Goal: Book appointment/travel/reservation

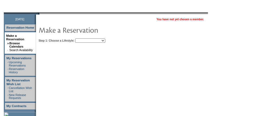
scroll to position [57, 0]
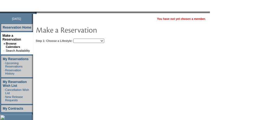
click at [104, 40] on select "Beach Leisure Metropolitan Mountain OIAL for Adventure OIAL for Couples OIAL fo…" at bounding box center [88, 40] width 31 height 4
select select "Beach"
click at [83, 38] on select "Beach Leisure Metropolitan Mountain OIAL for Adventure OIAL for Couples OIAL fo…" at bounding box center [88, 40] width 31 height 4
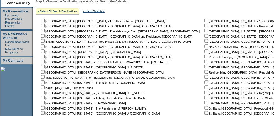
scroll to position [152, 0]
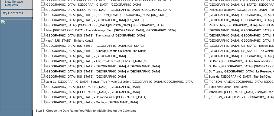
click at [205, 25] on input "checkbox" at bounding box center [207, 25] width 4 height 4
checkbox input "true"
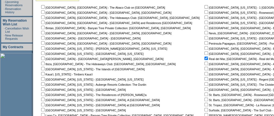
scroll to position [118, 0]
click at [205, 43] on input "checkbox" at bounding box center [207, 43] width 4 height 4
checkbox input "true"
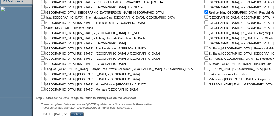
scroll to position [165, 0]
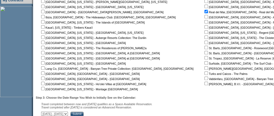
click at [45, 88] on input "checkbox" at bounding box center [43, 89] width 4 height 4
checkbox input "true"
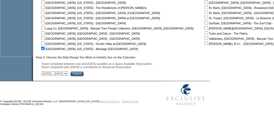
click at [68, 74] on select "October 2, 2025 - November 16, 2025 November 17, 2025 - December 31, 2025 Janua…" at bounding box center [54, 74] width 27 height 4
select select "11/17/2025|12/31/2025"
click at [44, 72] on select "October 2, 2025 - November 16, 2025 November 17, 2025 - December 31, 2025 Janua…" at bounding box center [54, 74] width 27 height 4
click at [84, 74] on input "Submit" at bounding box center [76, 74] width 13 height 5
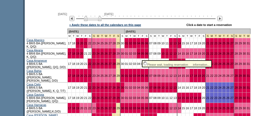
scroll to position [795, 8]
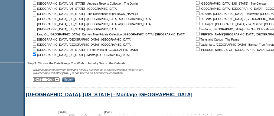
scroll to position [181, 8]
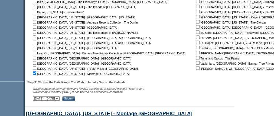
click at [36, 67] on input "checkbox" at bounding box center [35, 68] width 4 height 4
checkbox input "true"
click at [36, 63] on input "checkbox" at bounding box center [35, 63] width 4 height 4
checkbox input "true"
click at [36, 58] on input "checkbox" at bounding box center [35, 58] width 4 height 4
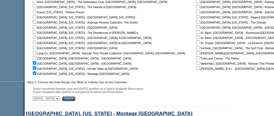
checkbox input "true"
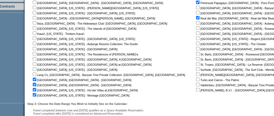
scroll to position [159, 8]
click at [36, 52] on input "checkbox" at bounding box center [35, 54] width 4 height 4
checkbox input "true"
click at [36, 48] on input "checkbox" at bounding box center [35, 49] width 4 height 4
checkbox input "true"
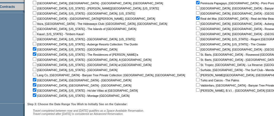
click at [36, 32] on input "checkbox" at bounding box center [35, 34] width 4 height 4
checkbox input "true"
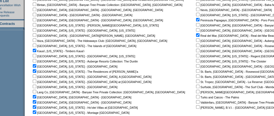
scroll to position [140, 8]
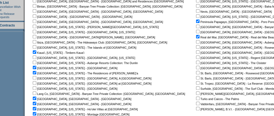
click at [36, 36] on input "checkbox" at bounding box center [35, 37] width 4 height 4
checkbox input "true"
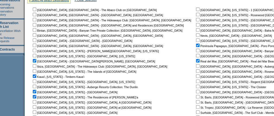
scroll to position [116, 8]
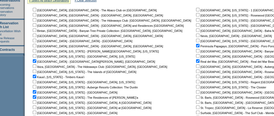
click at [36, 9] on input "checkbox" at bounding box center [35, 10] width 4 height 4
checkbox input "true"
click at [36, 24] on input "checkbox" at bounding box center [35, 25] width 4 height 4
checkbox input "true"
click at [196, 29] on input "checkbox" at bounding box center [198, 30] width 4 height 4
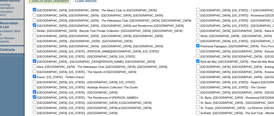
checkbox input "true"
click at [196, 35] on input "checkbox" at bounding box center [198, 36] width 4 height 4
checkbox input "true"
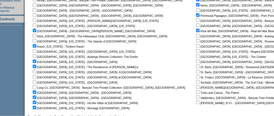
scroll to position [151, 8]
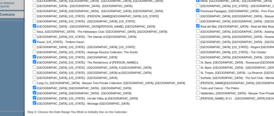
click at [196, 35] on input "checkbox" at bounding box center [198, 36] width 4 height 4
checkbox input "true"
click at [196, 67] on input "checkbox" at bounding box center [198, 67] width 4 height 4
checkbox input "true"
click at [196, 86] on input "checkbox" at bounding box center [198, 88] width 4 height 4
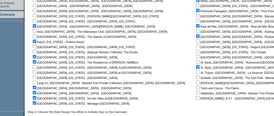
checkbox input "true"
click at [196, 98] on input "checkbox" at bounding box center [198, 98] width 4 height 4
checkbox input "true"
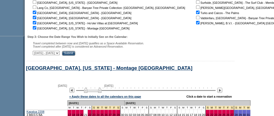
scroll to position [232, 8]
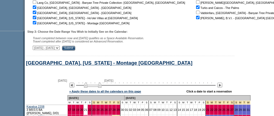
click at [75, 48] on input "Submit" at bounding box center [68, 48] width 13 height 5
